Goal: Information Seeking & Learning: Learn about a topic

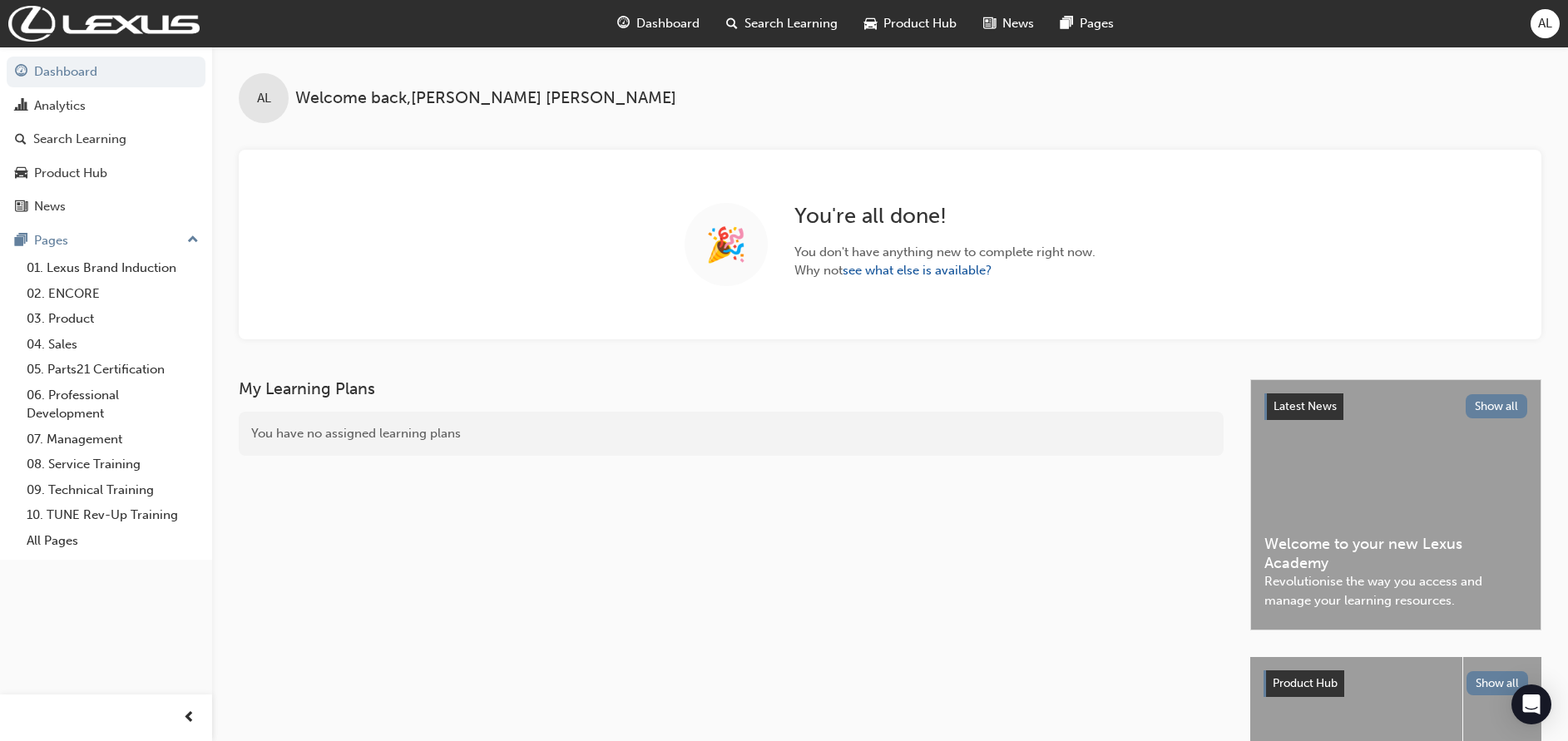
click at [763, 22] on span "Search Learning" at bounding box center [791, 24] width 93 height 19
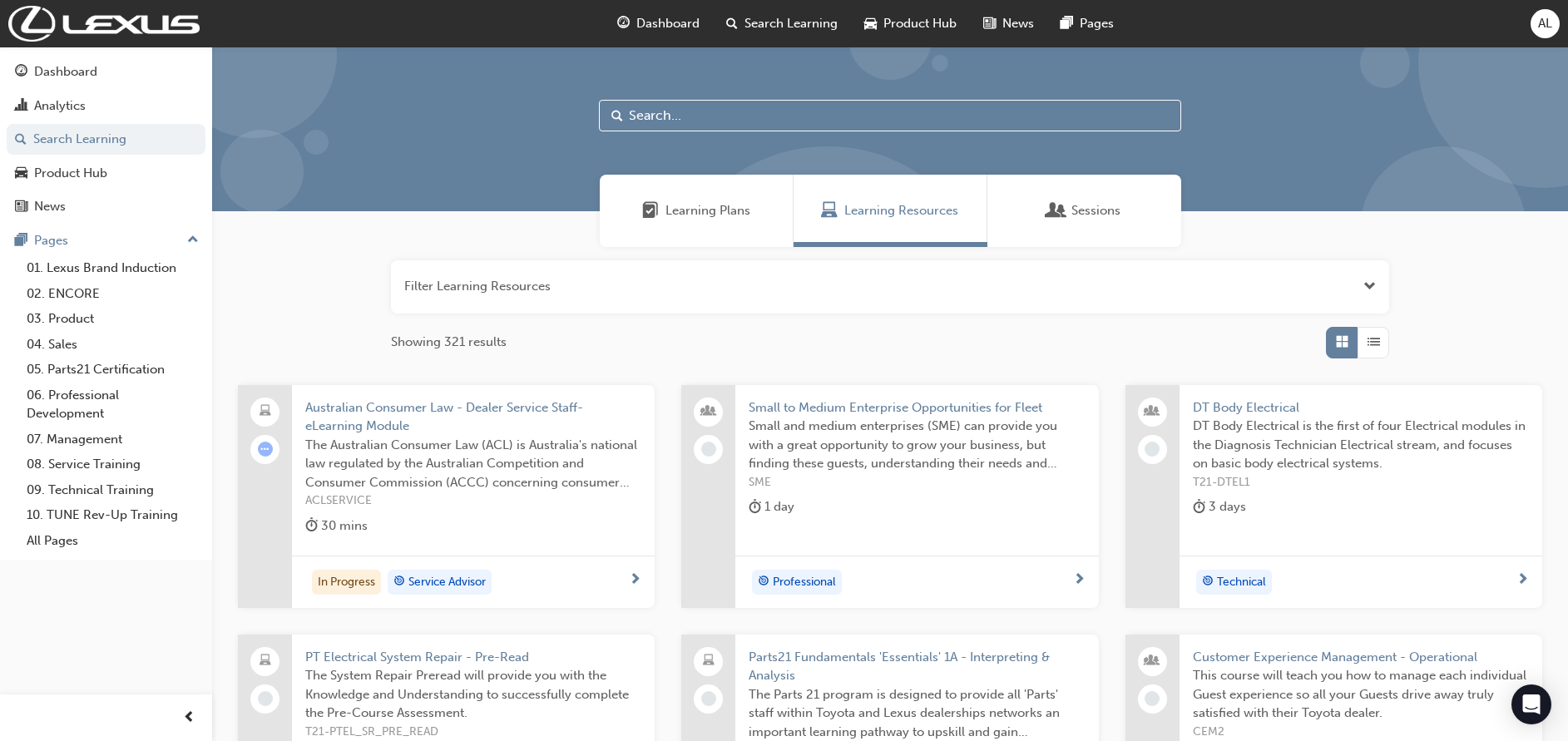
click at [698, 114] on input "text" at bounding box center [889, 116] width 582 height 32
type input "CCC"
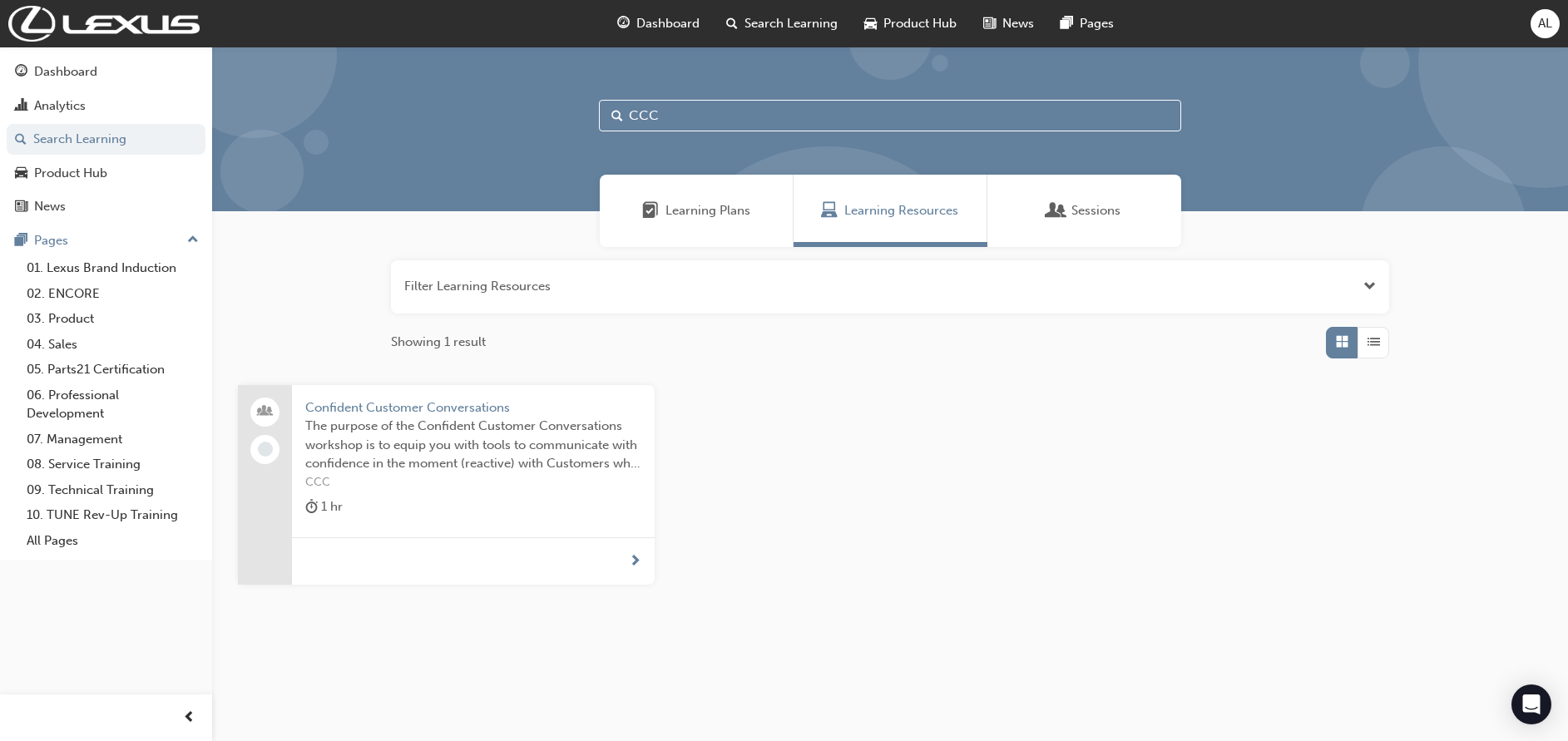
click at [433, 420] on span "The purpose of the Confident Customer Conversations workshop is to equip you wi…" at bounding box center [473, 445] width 336 height 56
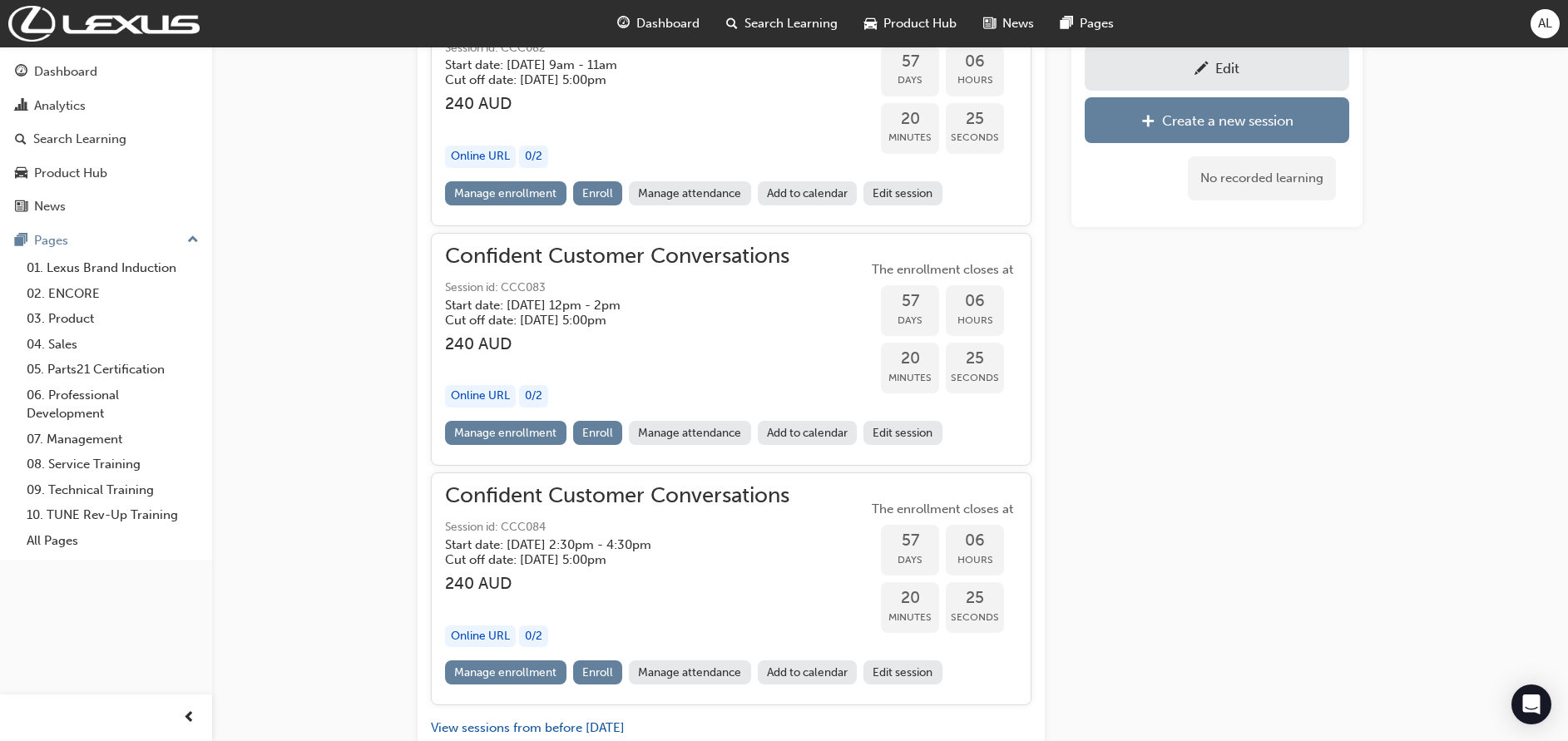
scroll to position [2752, 0]
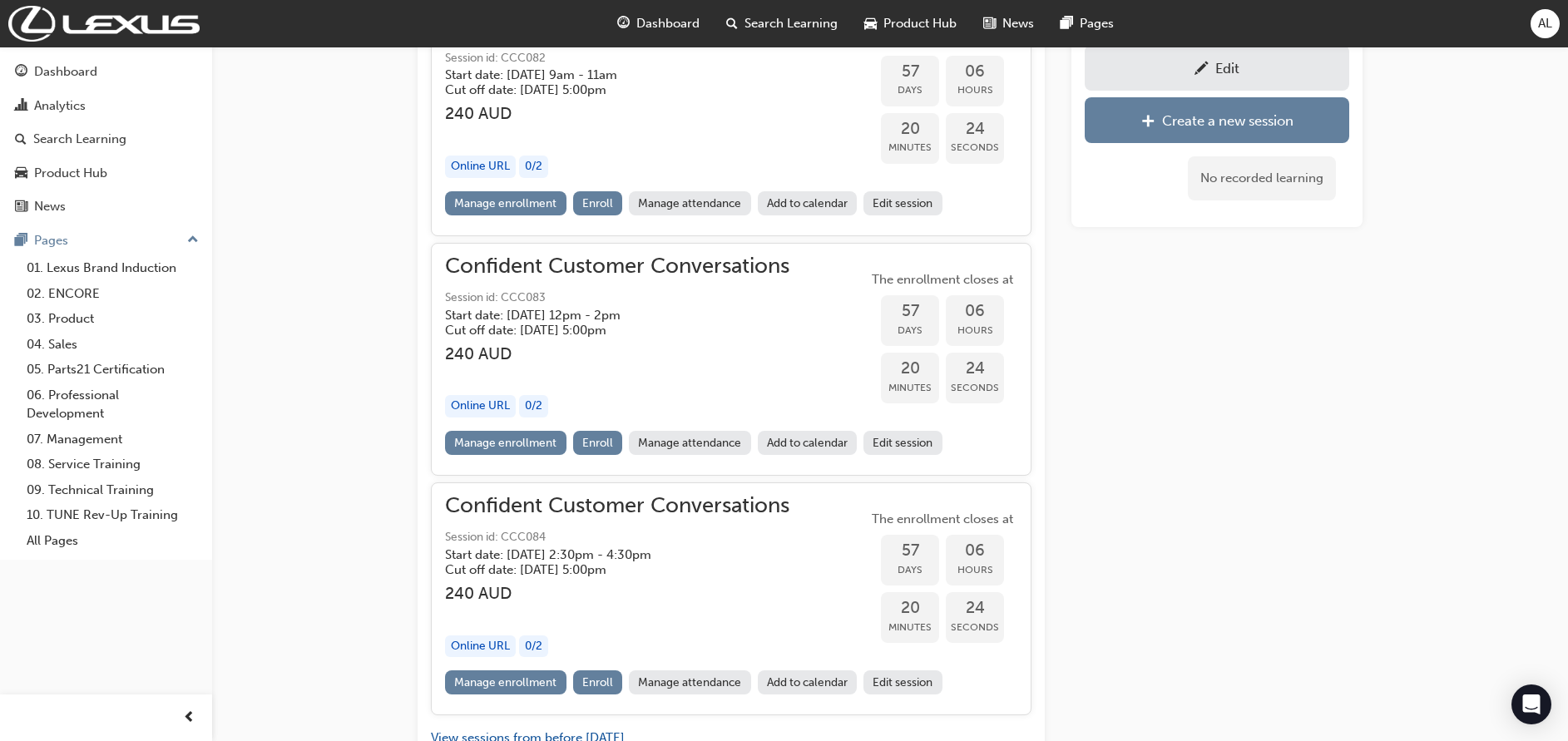
click at [1206, 75] on span "pencil-icon" at bounding box center [1201, 69] width 14 height 17
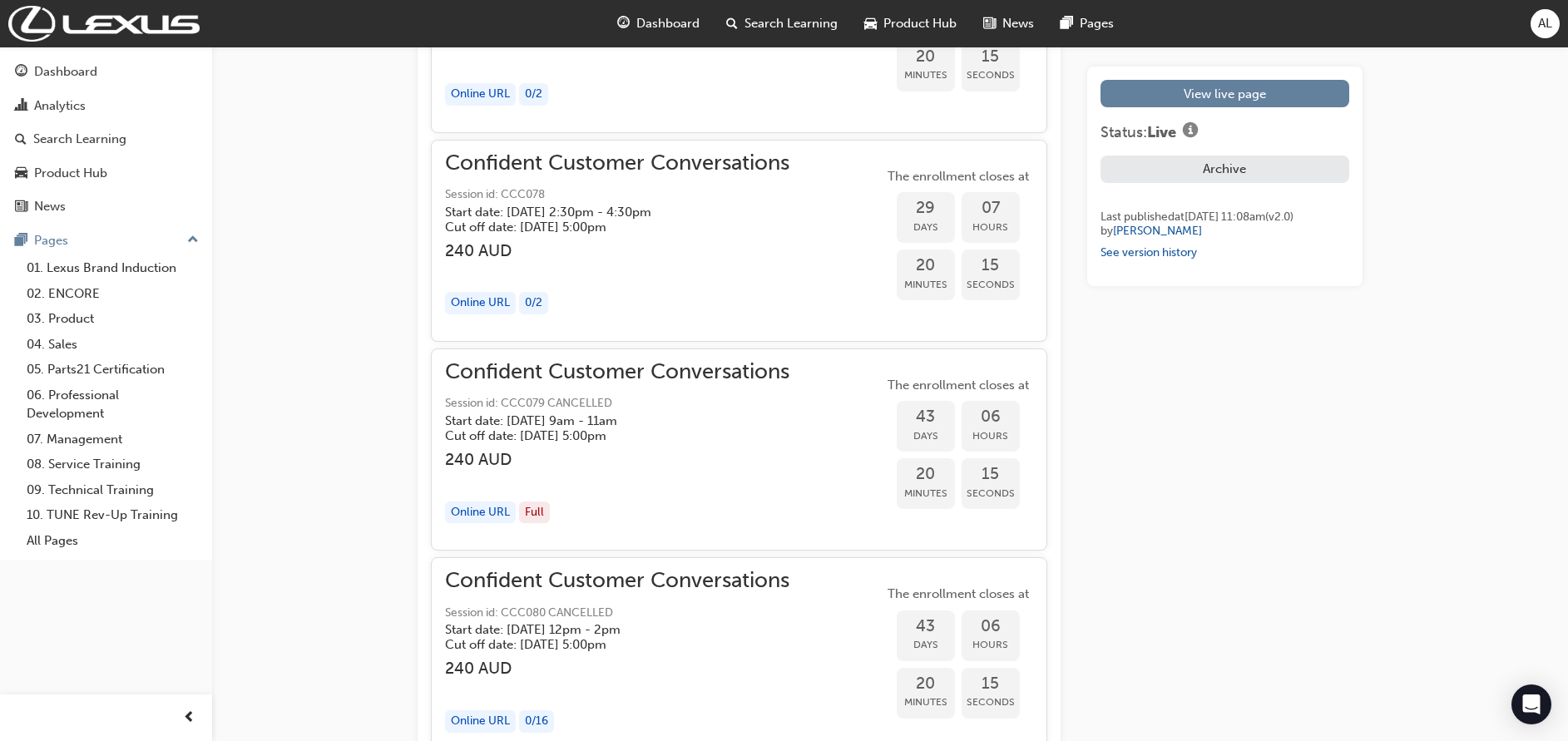
scroll to position [4041, 0]
click at [493, 467] on h3 "240 AUD" at bounding box center [617, 459] width 344 height 19
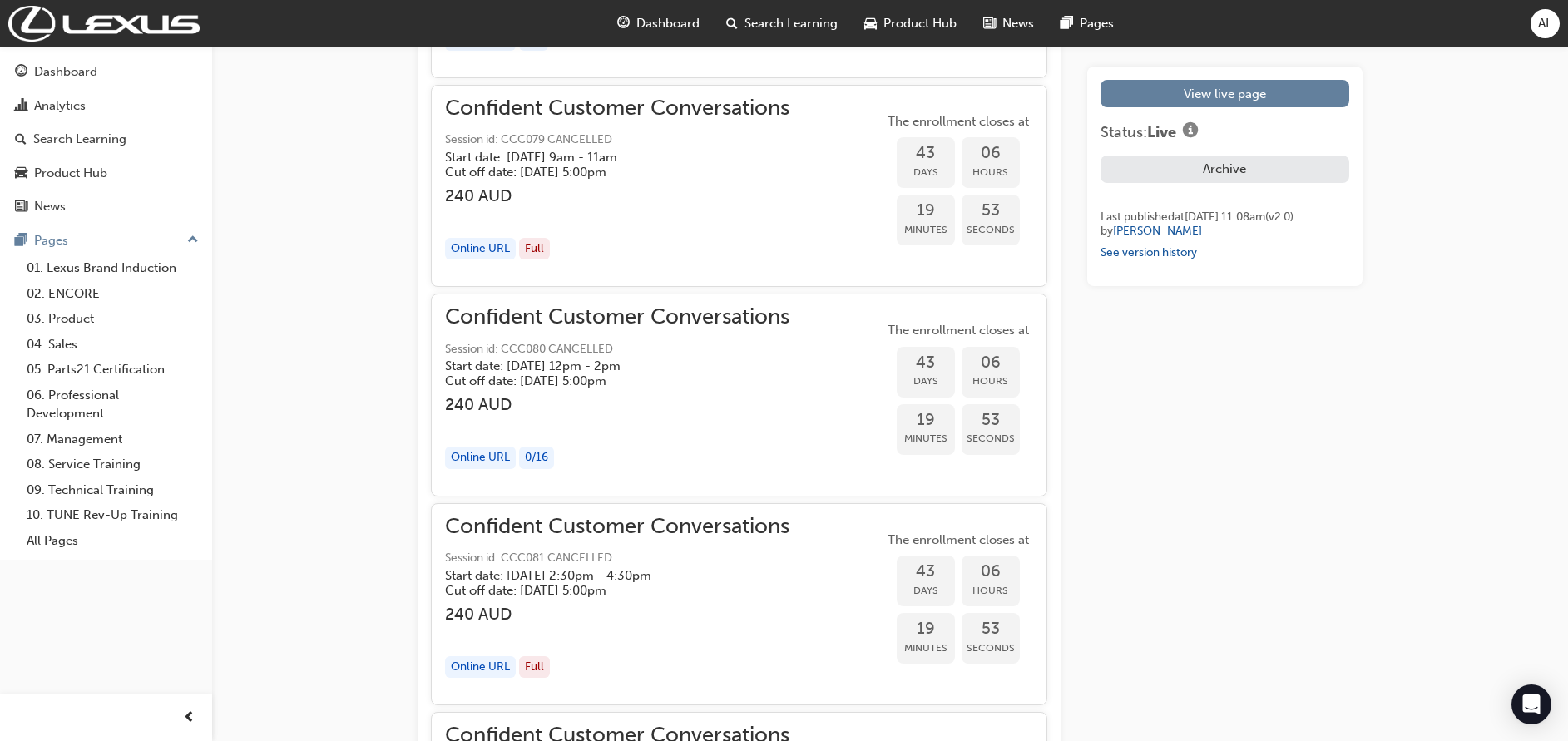
scroll to position [4239, 0]
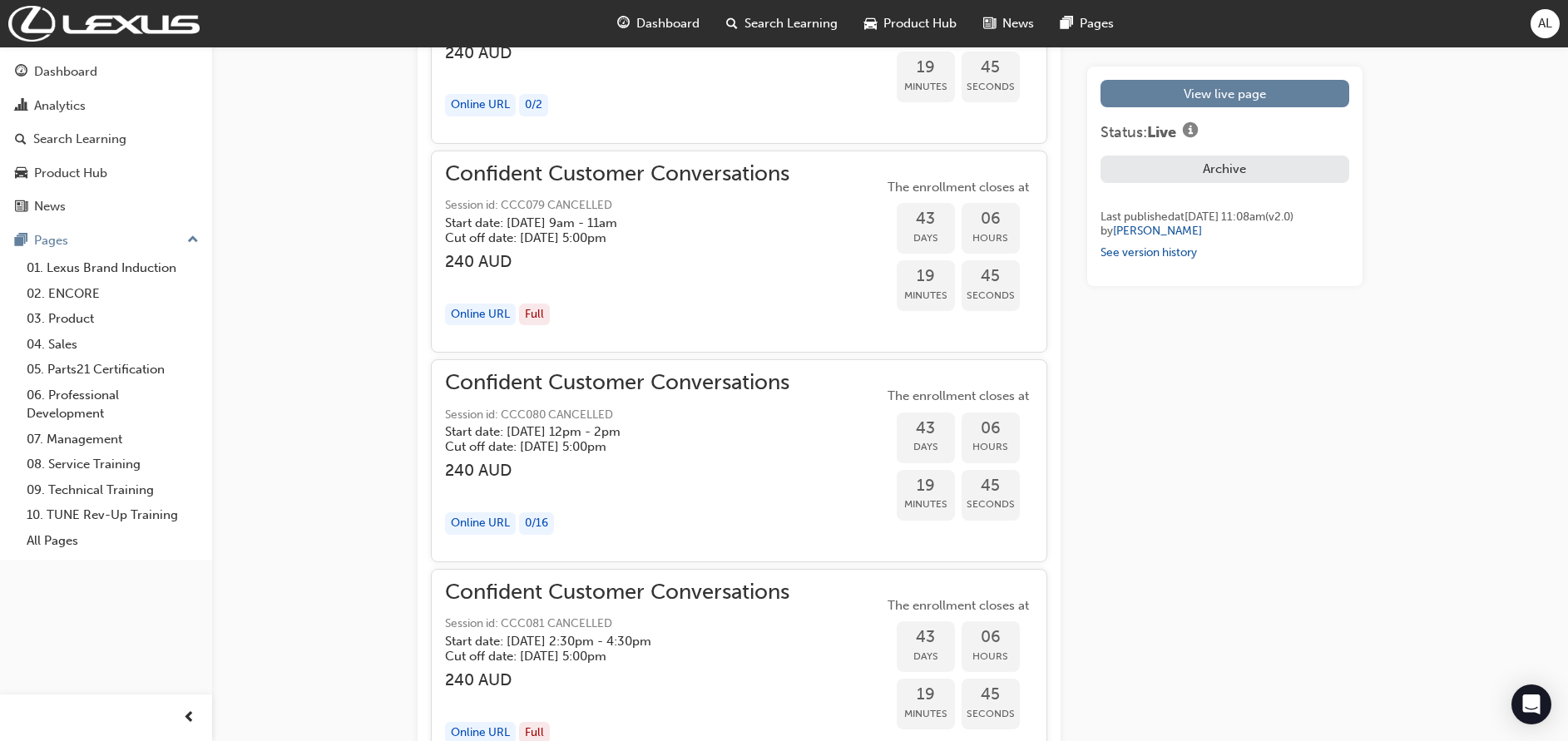
click at [606, 479] on h3 "240 AUD" at bounding box center [617, 471] width 344 height 19
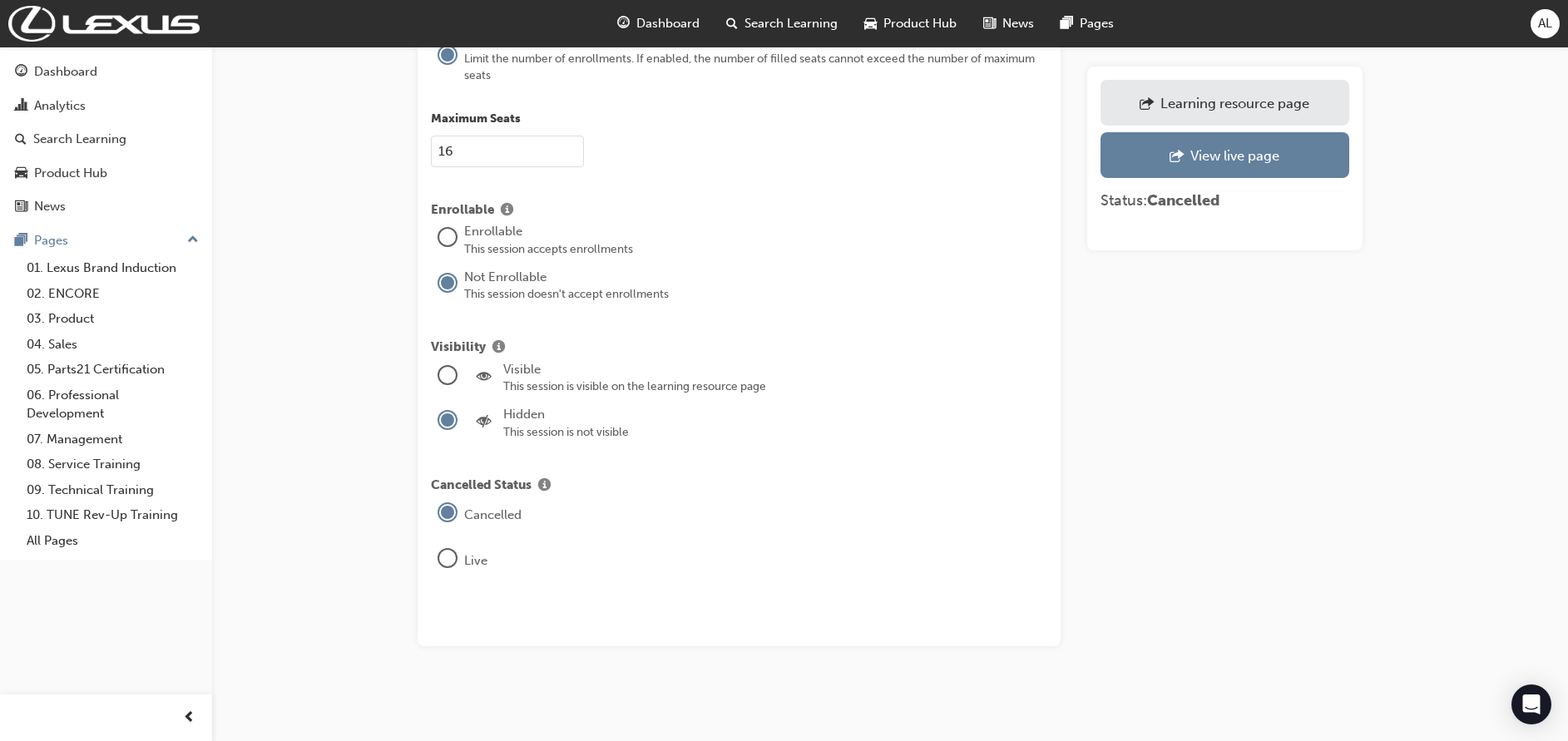
scroll to position [2284, 0]
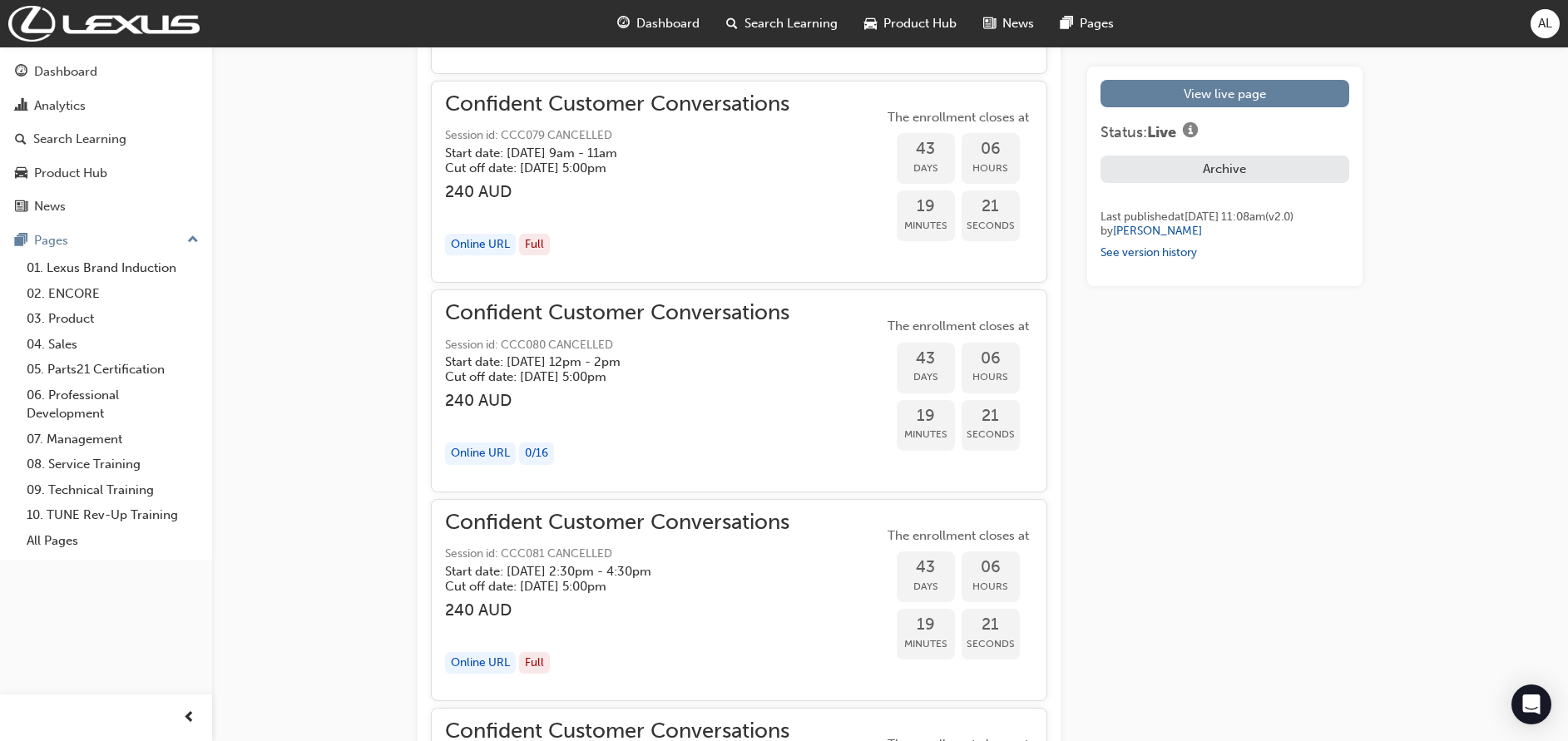
scroll to position [4312, 0]
click at [717, 200] on div "button" at bounding box center [617, 208] width 344 height 19
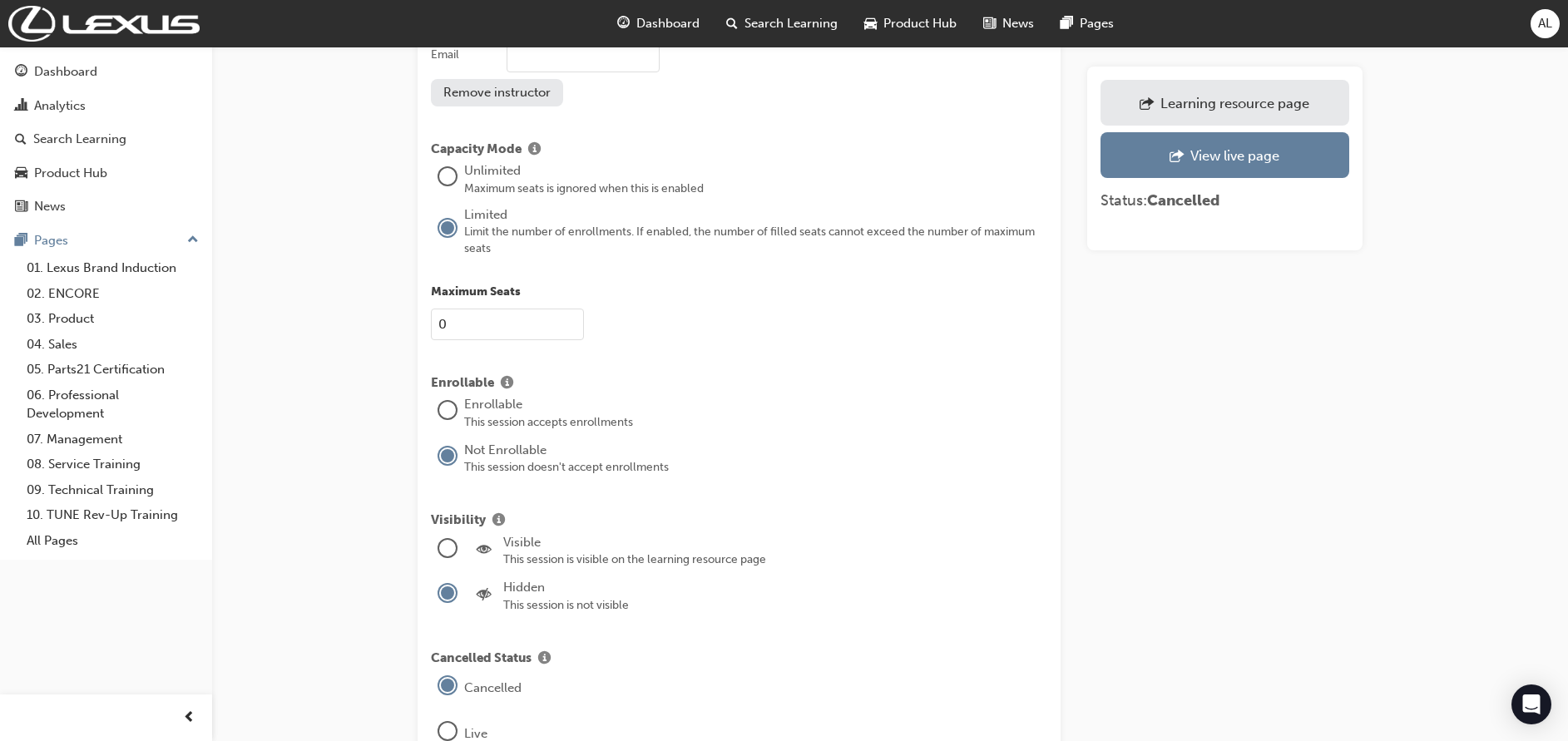
scroll to position [2290, 0]
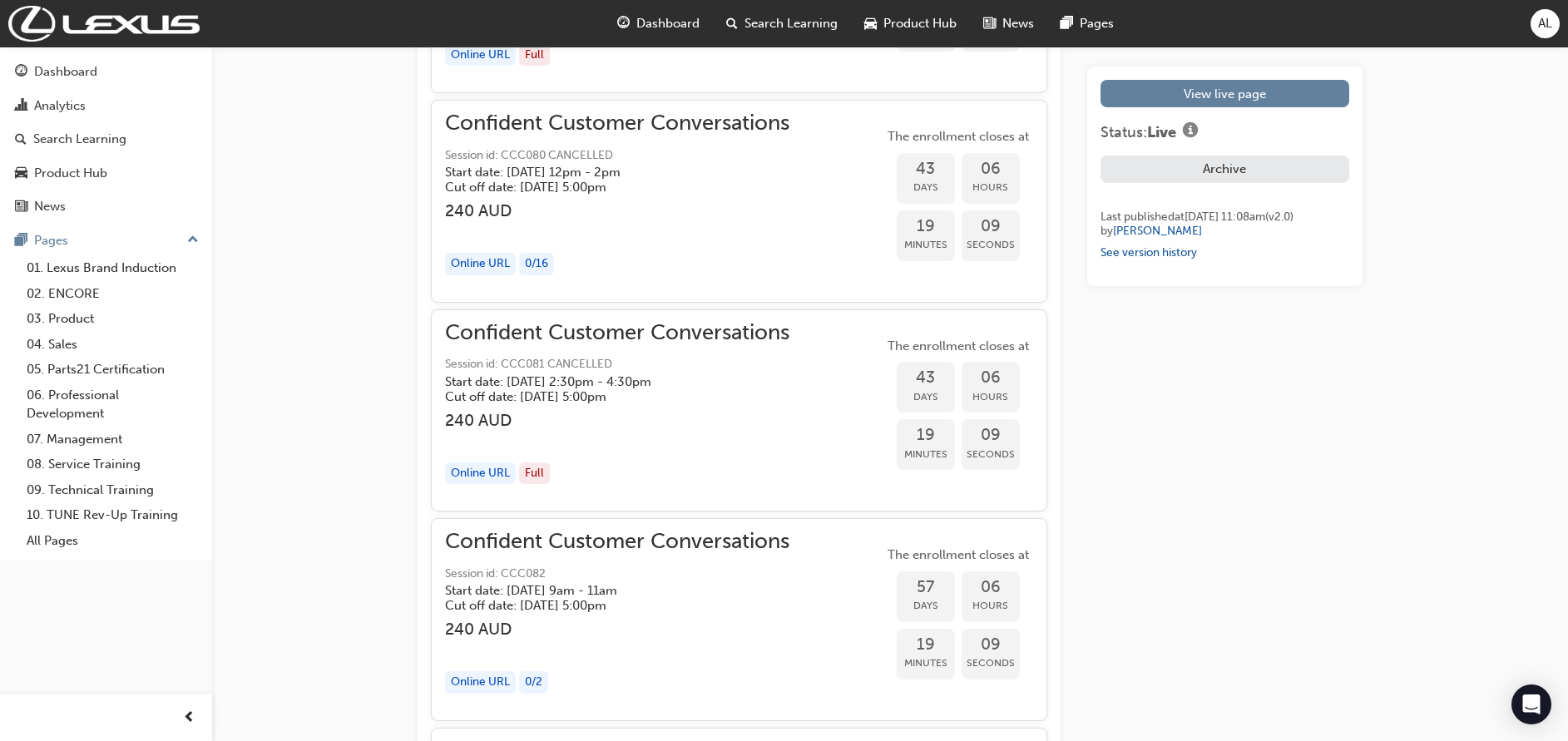
scroll to position [4497, 0]
click at [697, 454] on div "Confident Customer Conversations Session id: CCC081 CANCELLED Start date: [DATE…" at bounding box center [617, 413] width 344 height 174
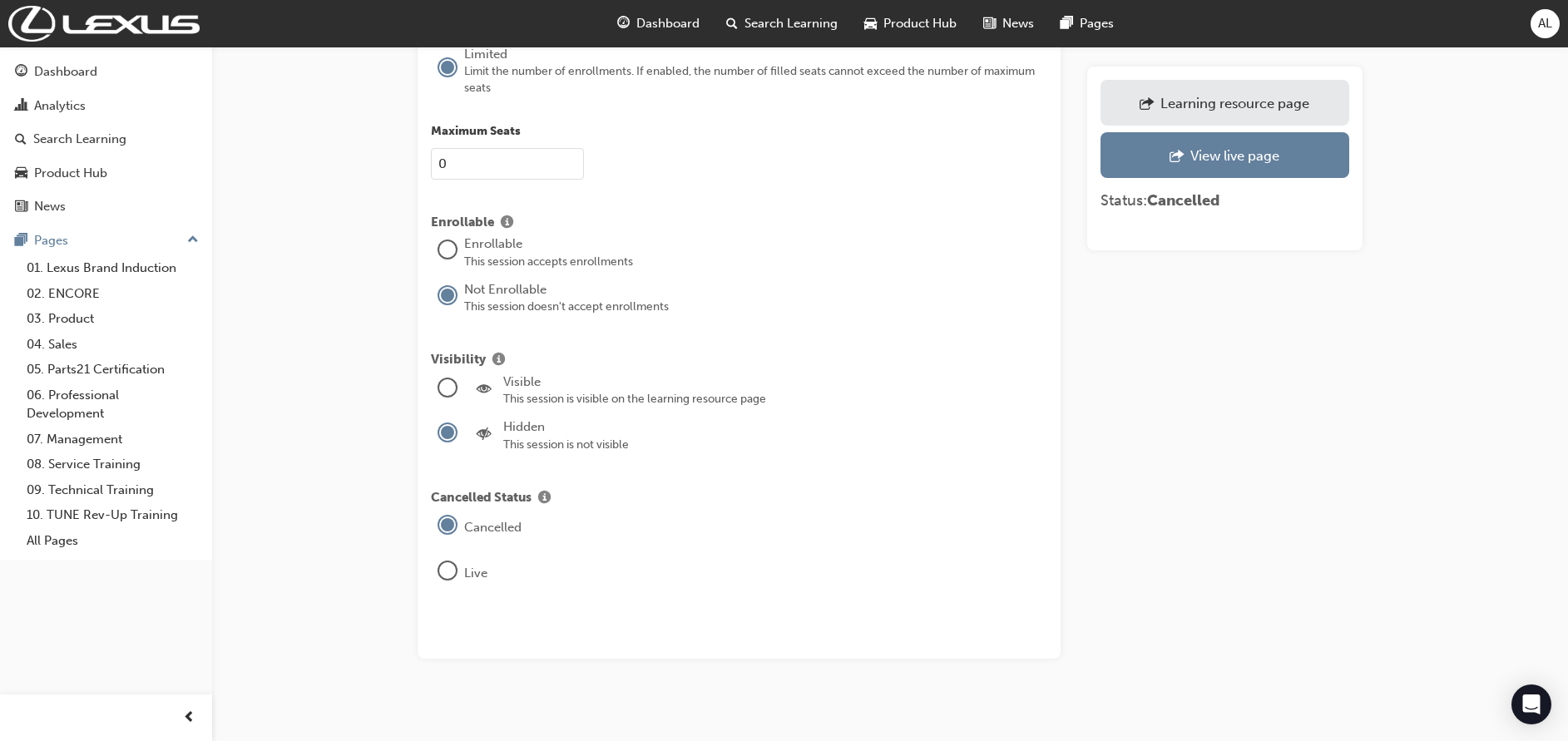
scroll to position [2255, 0]
